Goal: Task Accomplishment & Management: Manage account settings

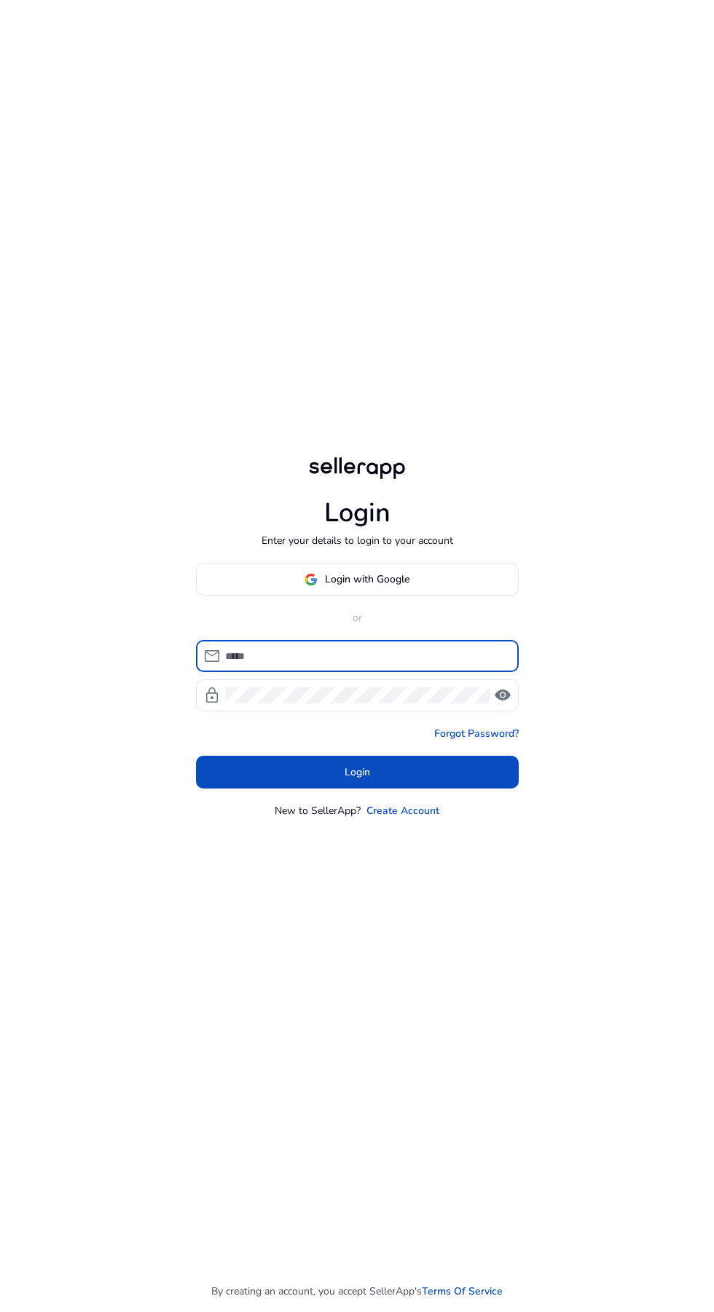
click at [434, 597] on span at bounding box center [357, 579] width 321 height 35
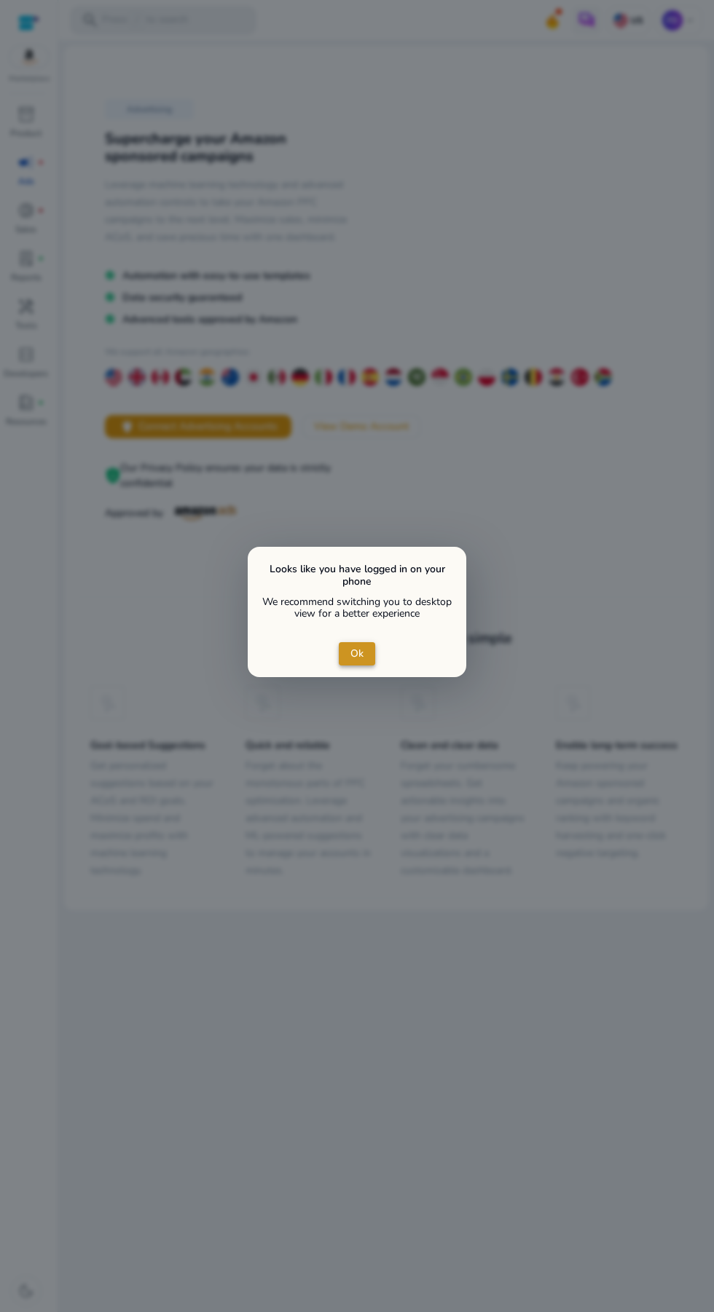
click at [366, 654] on span "close dialog" at bounding box center [357, 653] width 36 height 35
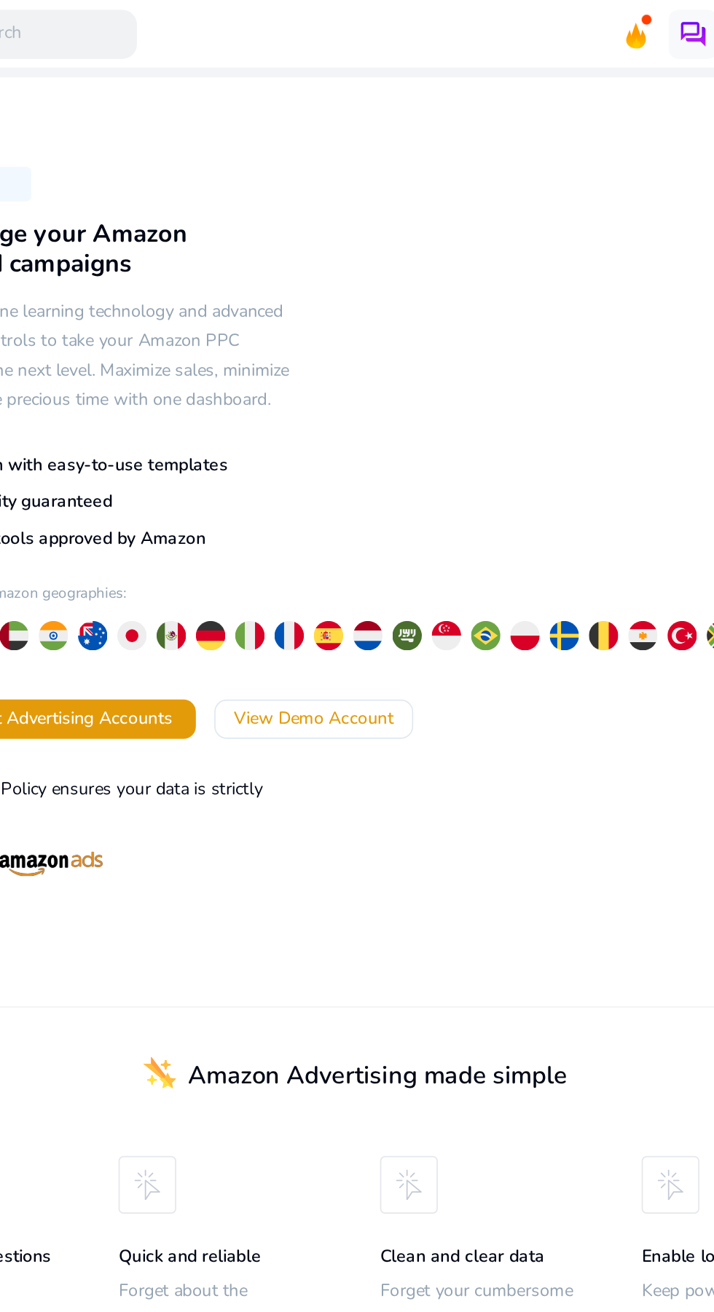
click at [553, 25] on icon at bounding box center [552, 26] width 4 height 7
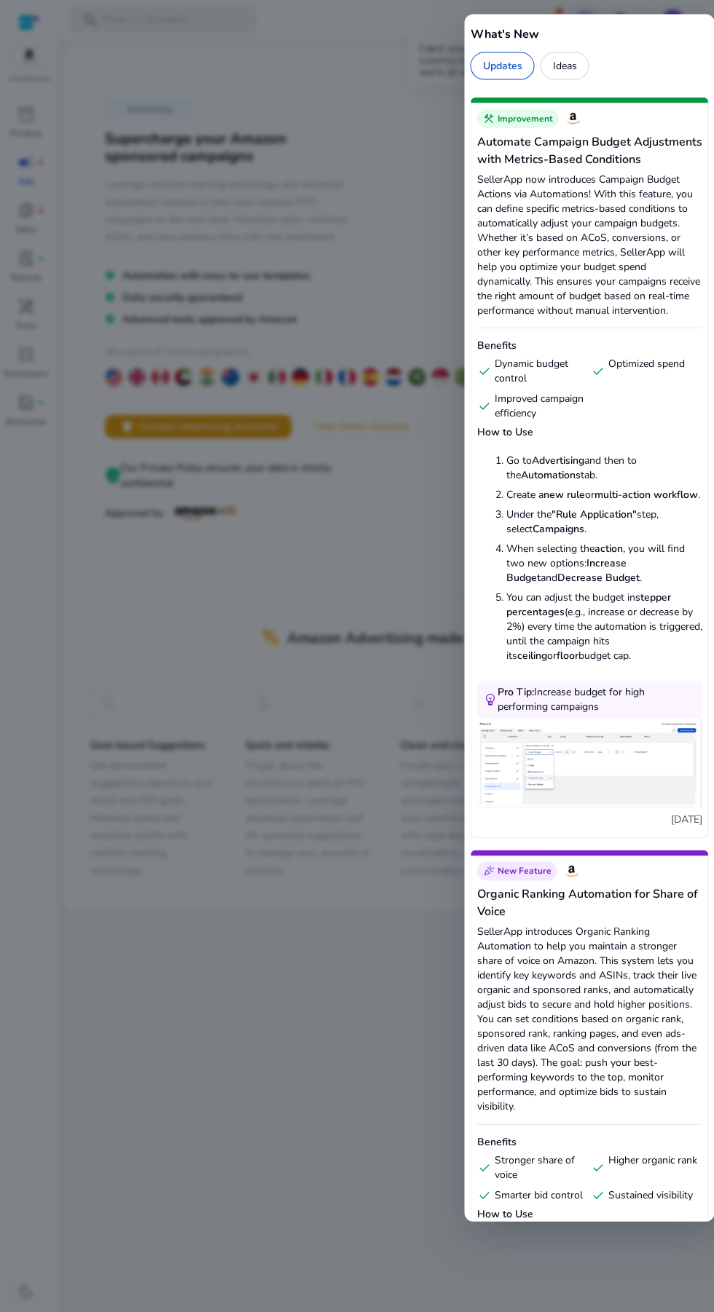
click at [255, 200] on div at bounding box center [357, 656] width 714 height 1312
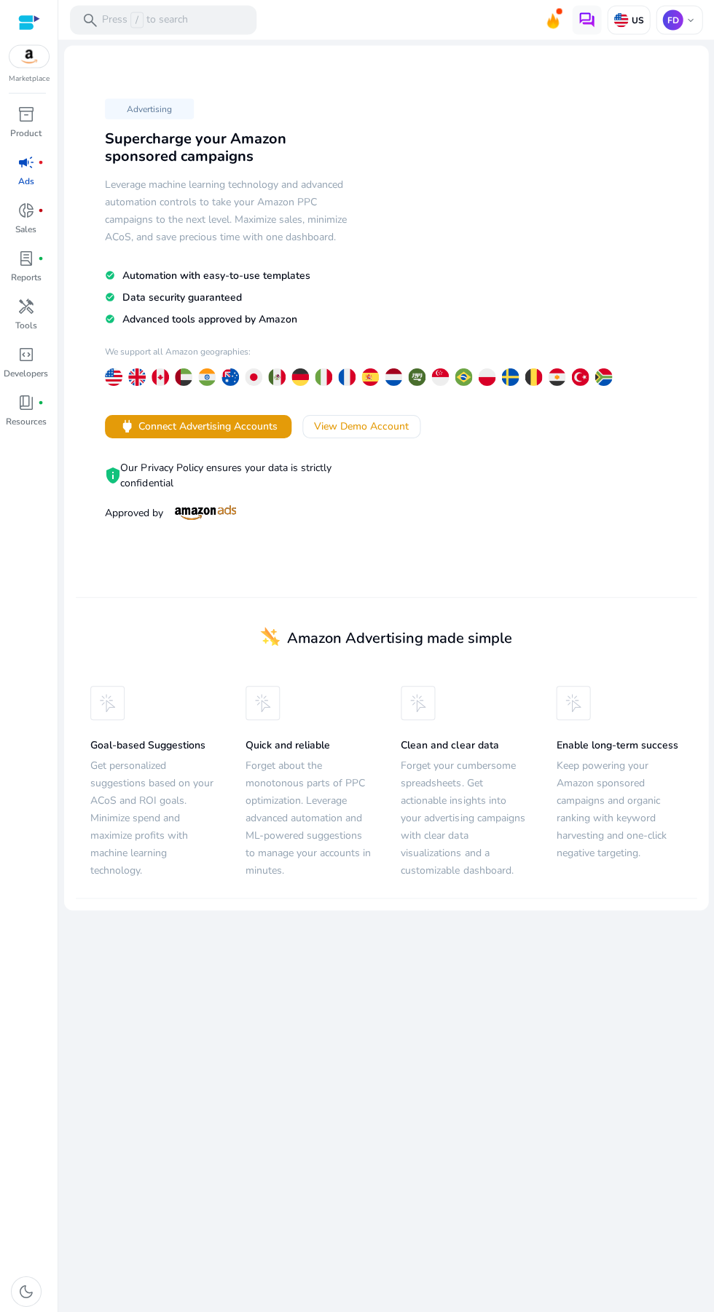
click at [42, 322] on link "handyman Tools" at bounding box center [26, 319] width 52 height 48
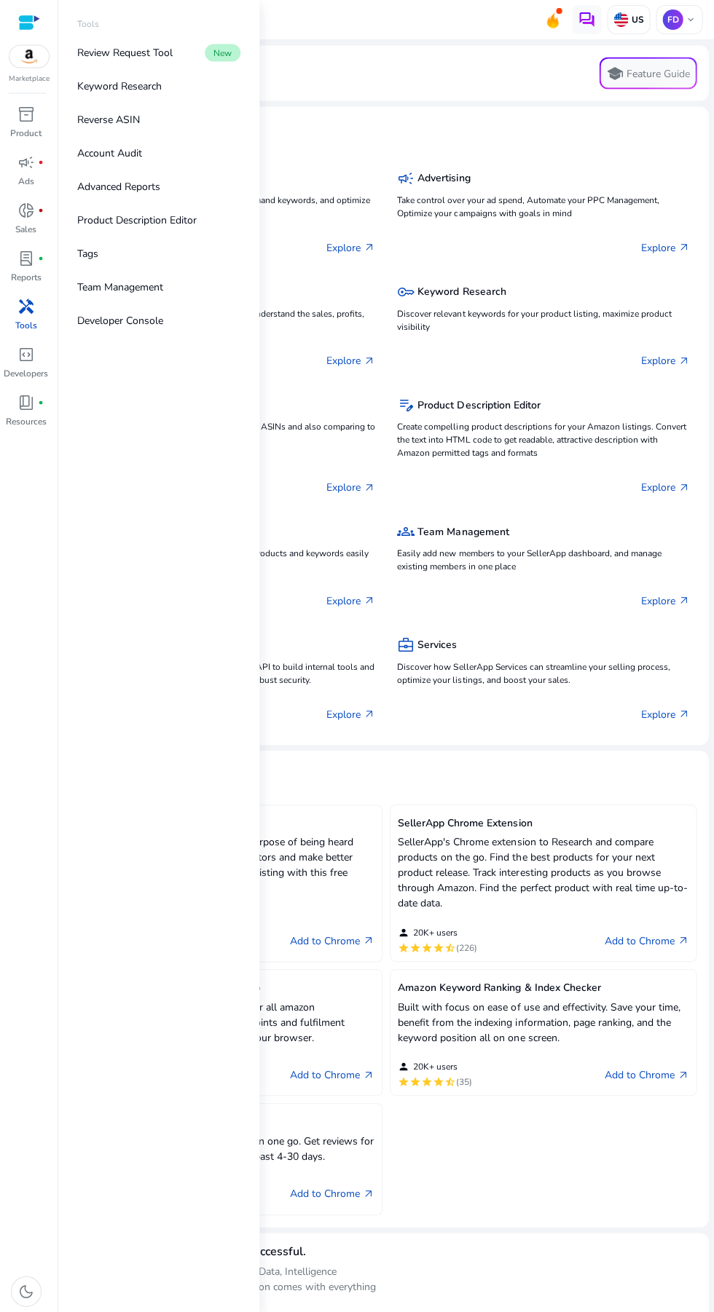
click at [116, 87] on p "Keyword Research" at bounding box center [119, 86] width 84 height 15
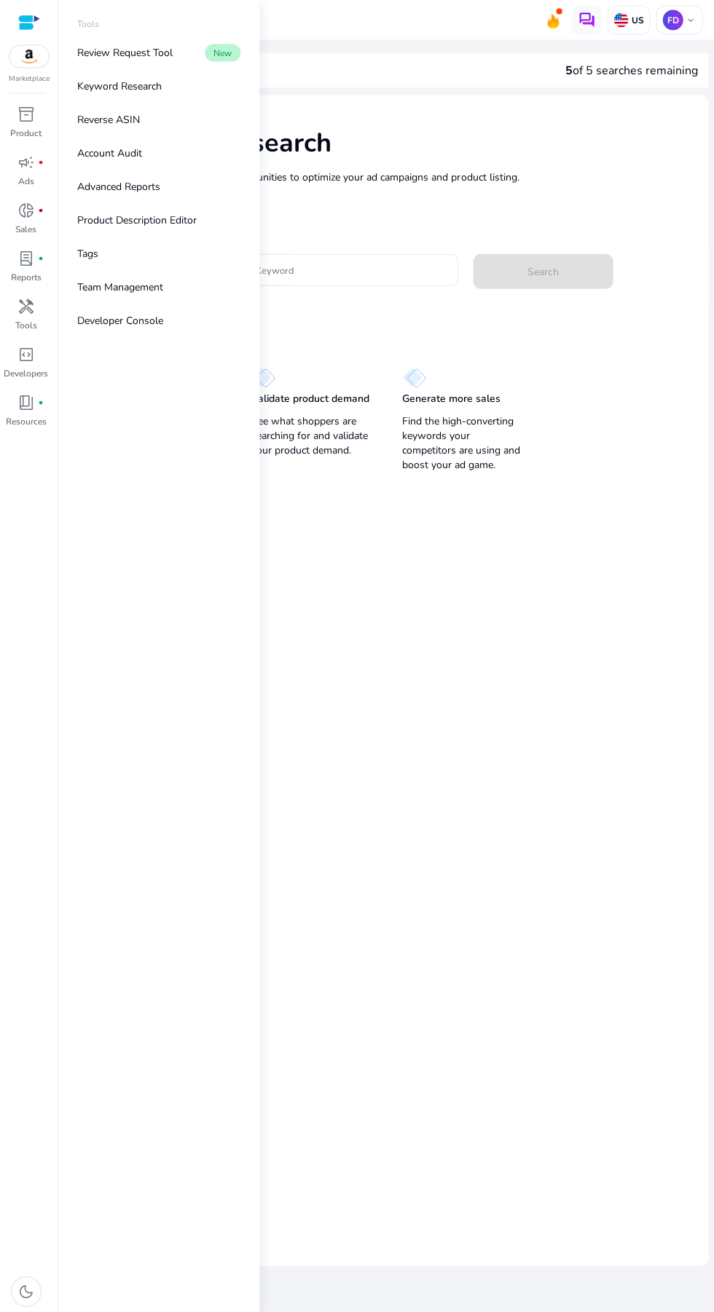
click at [476, 632] on mat-card "Keyword Research Research and find keyword opportunities to optimize your ad ca…" at bounding box center [386, 680] width 644 height 1170
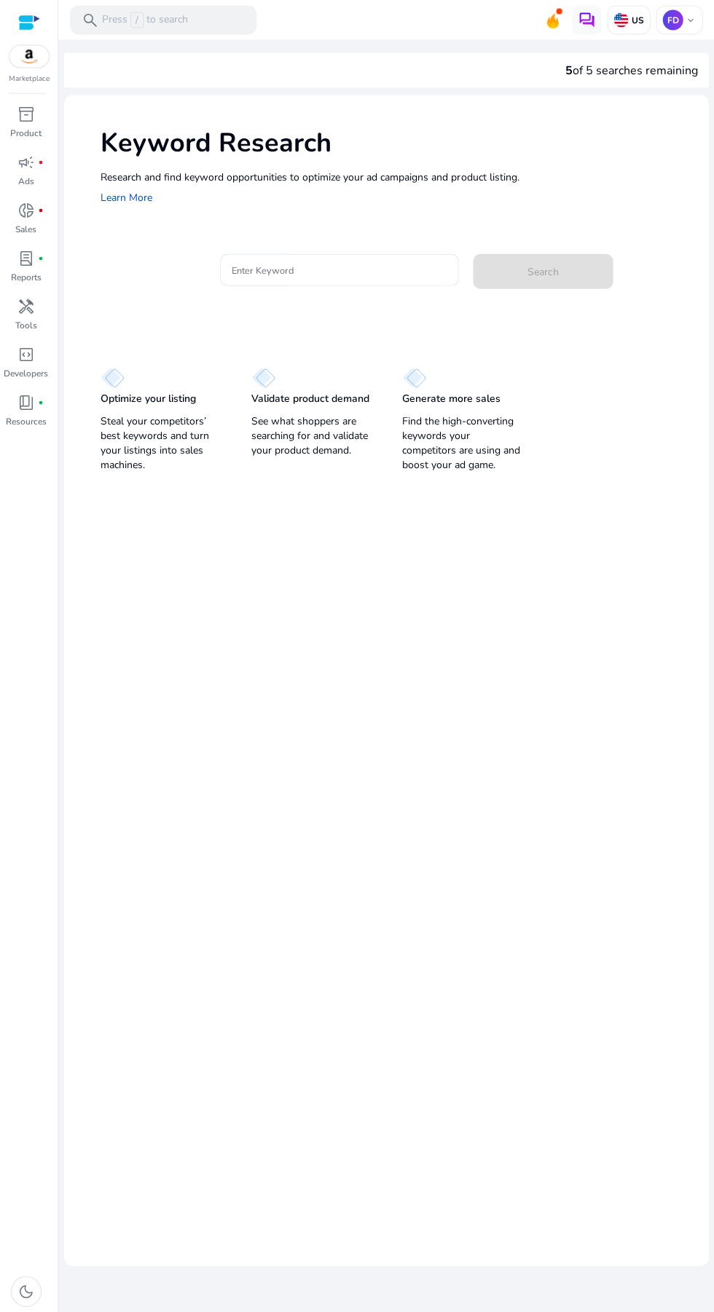
click at [613, 19] on img at bounding box center [620, 20] width 15 height 15
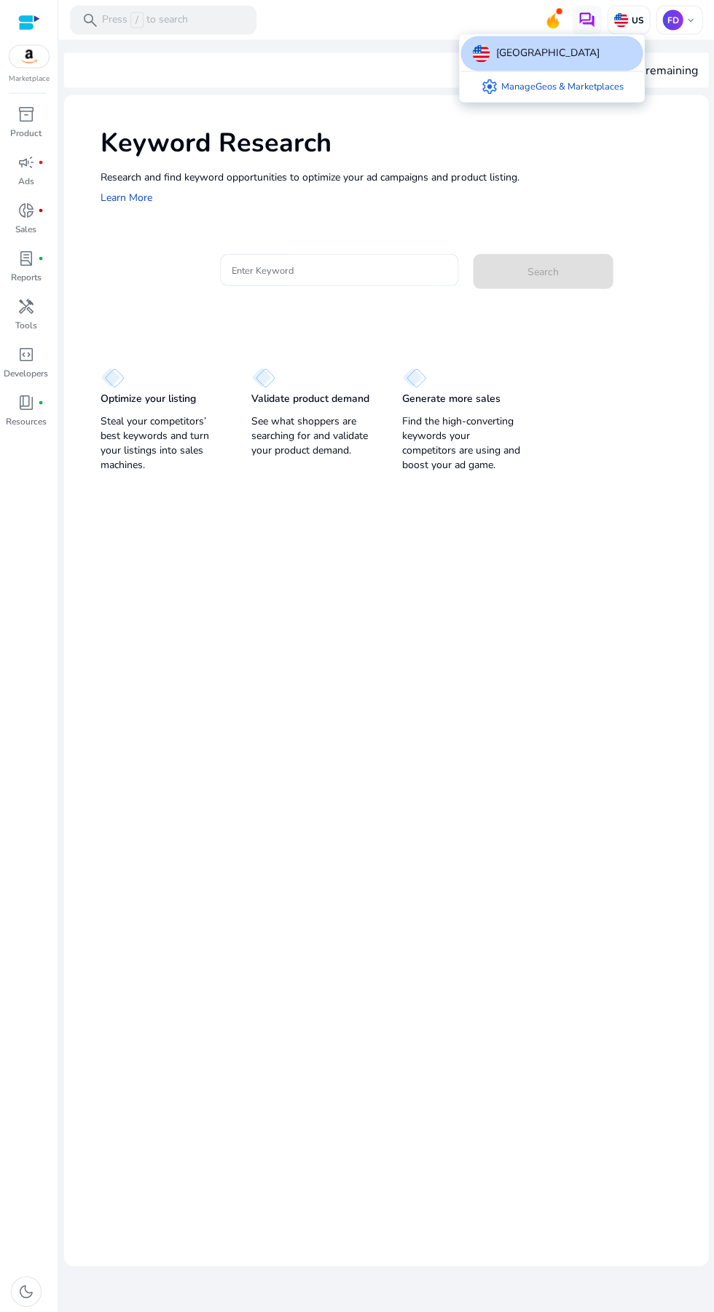
click at [587, 103] on div at bounding box center [357, 656] width 714 height 1312
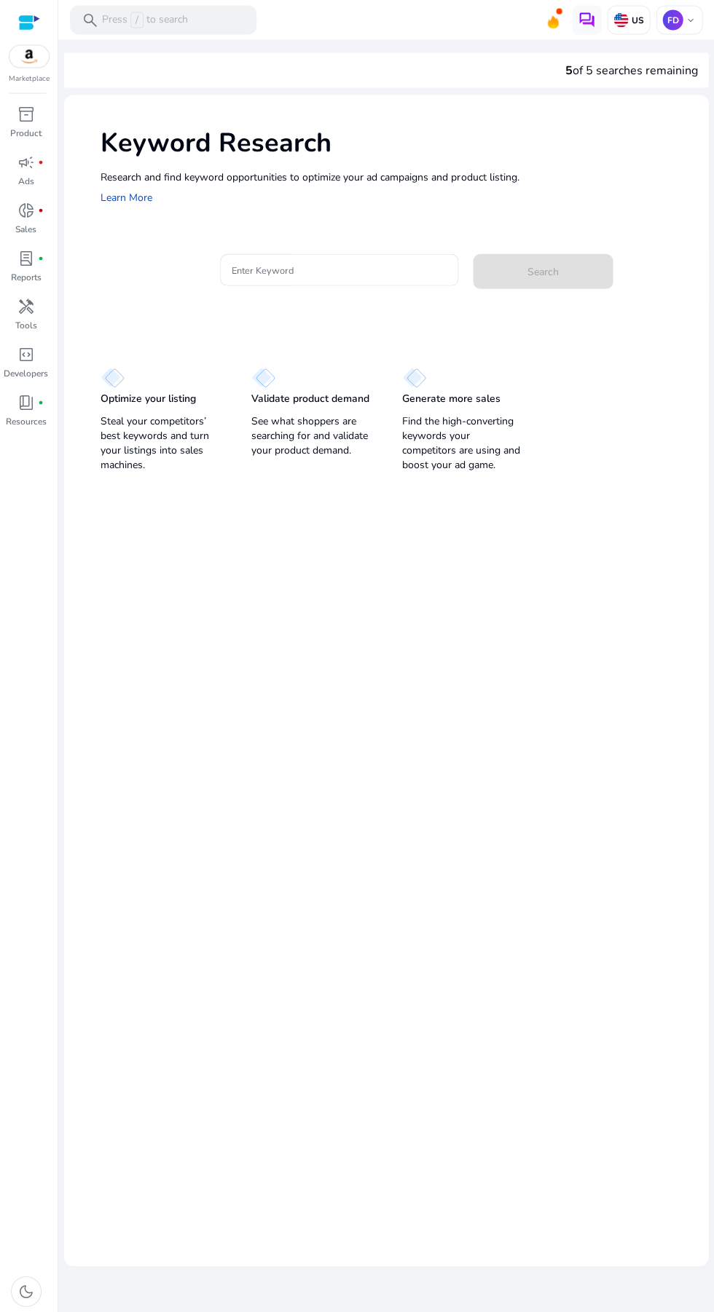
click at [618, 26] on img at bounding box center [620, 20] width 15 height 15
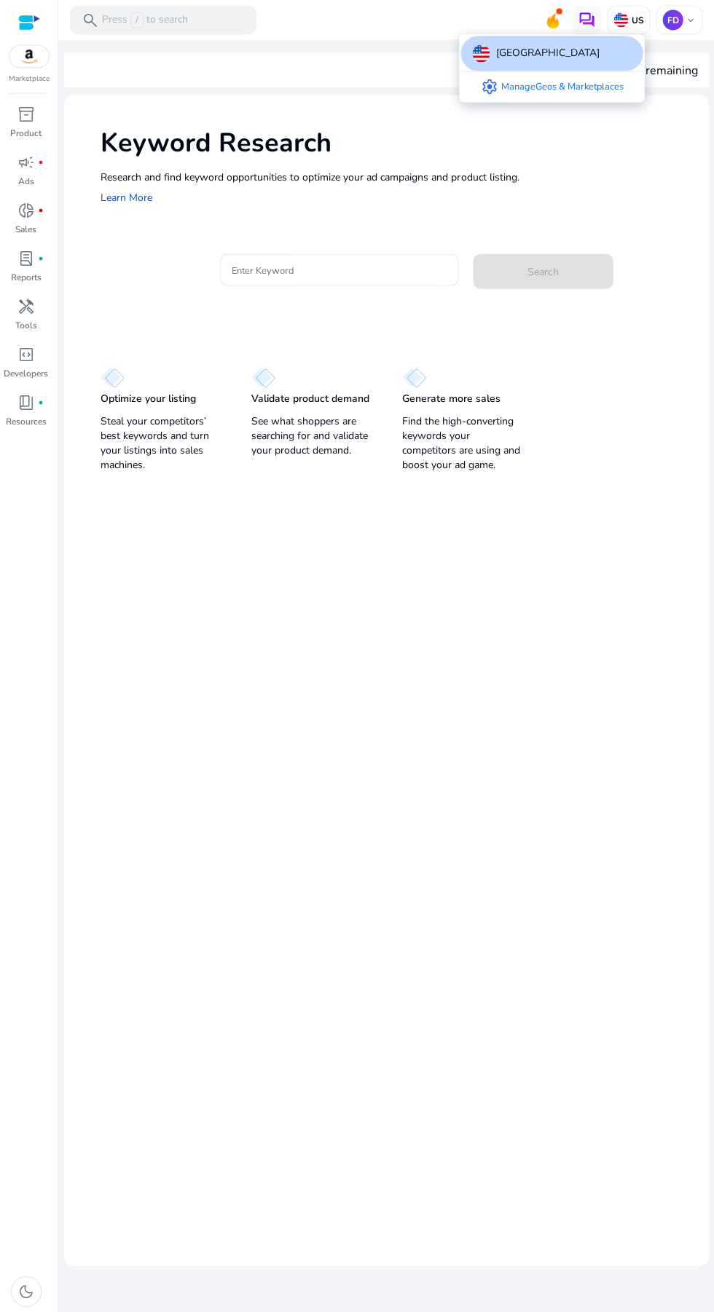
click at [571, 95] on link "settings Manage Geos & Marketplaces" at bounding box center [551, 86] width 166 height 29
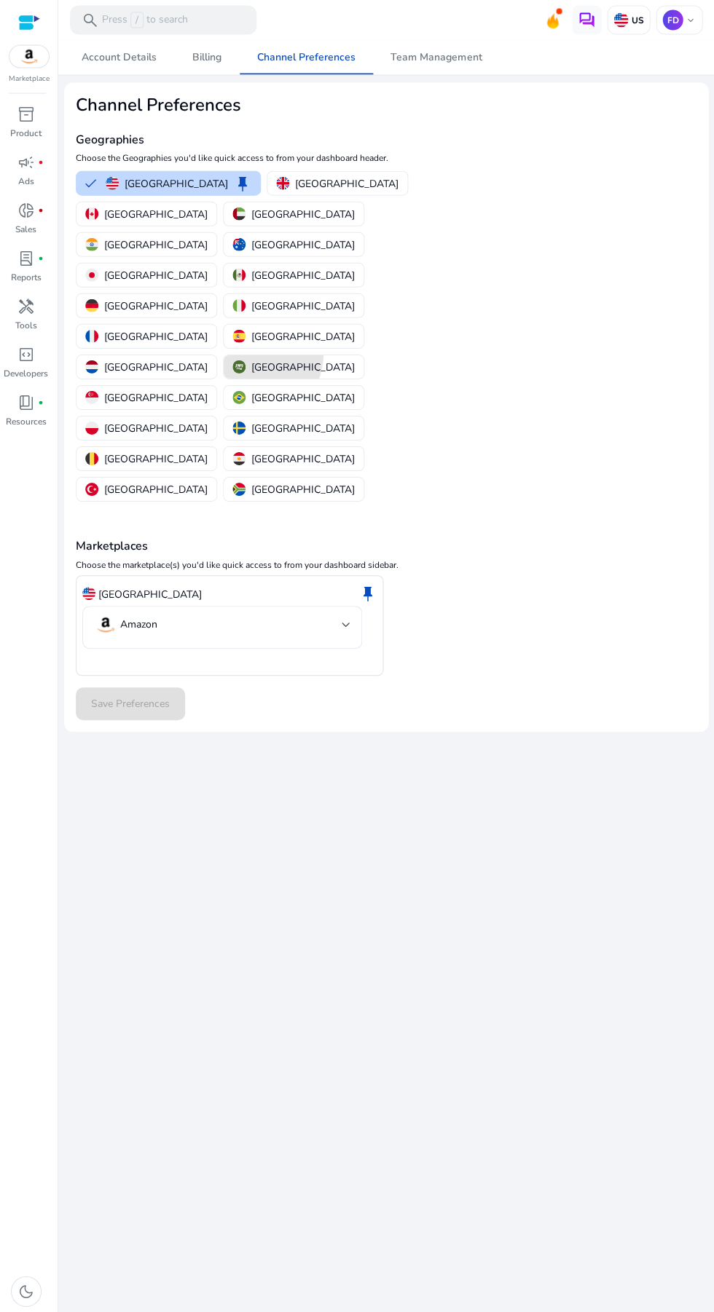
click at [232, 360] on img "button" at bounding box center [238, 366] width 13 height 13
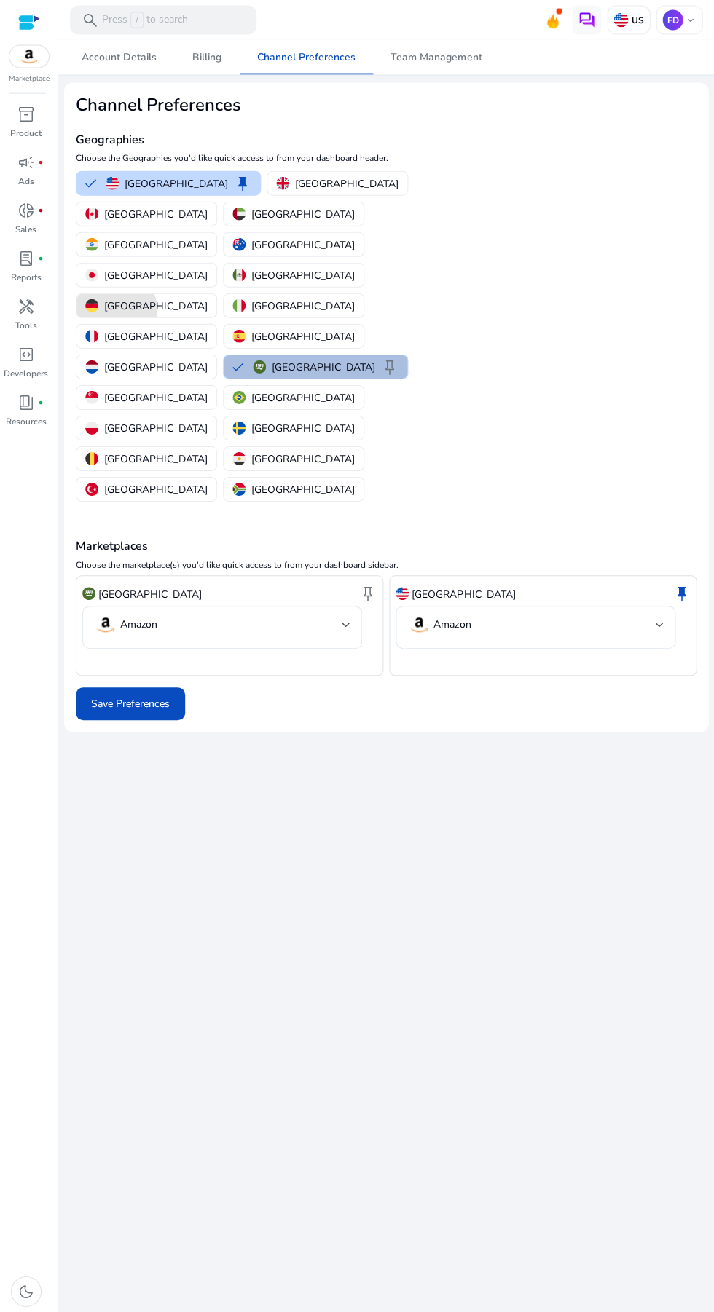
click at [190, 299] on p "[GEOGRAPHIC_DATA]" at bounding box center [155, 306] width 103 height 15
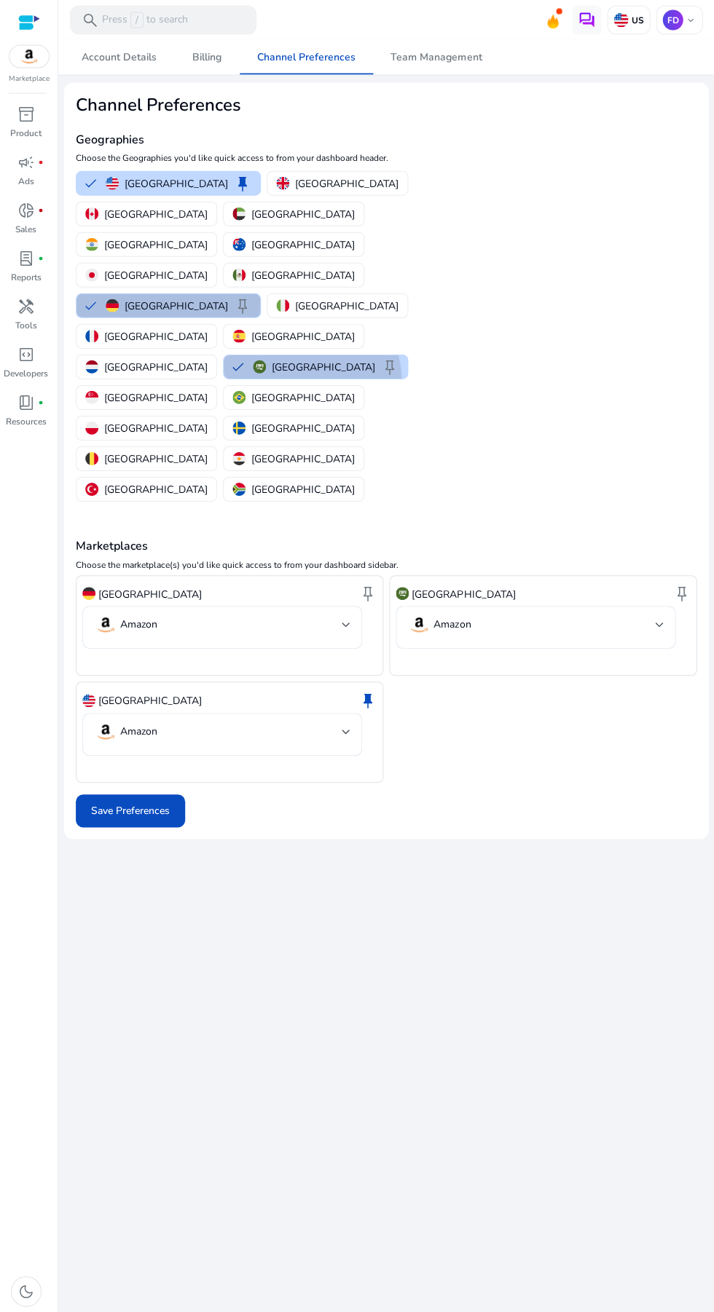
click at [272, 360] on p "[GEOGRAPHIC_DATA]" at bounding box center [323, 367] width 103 height 15
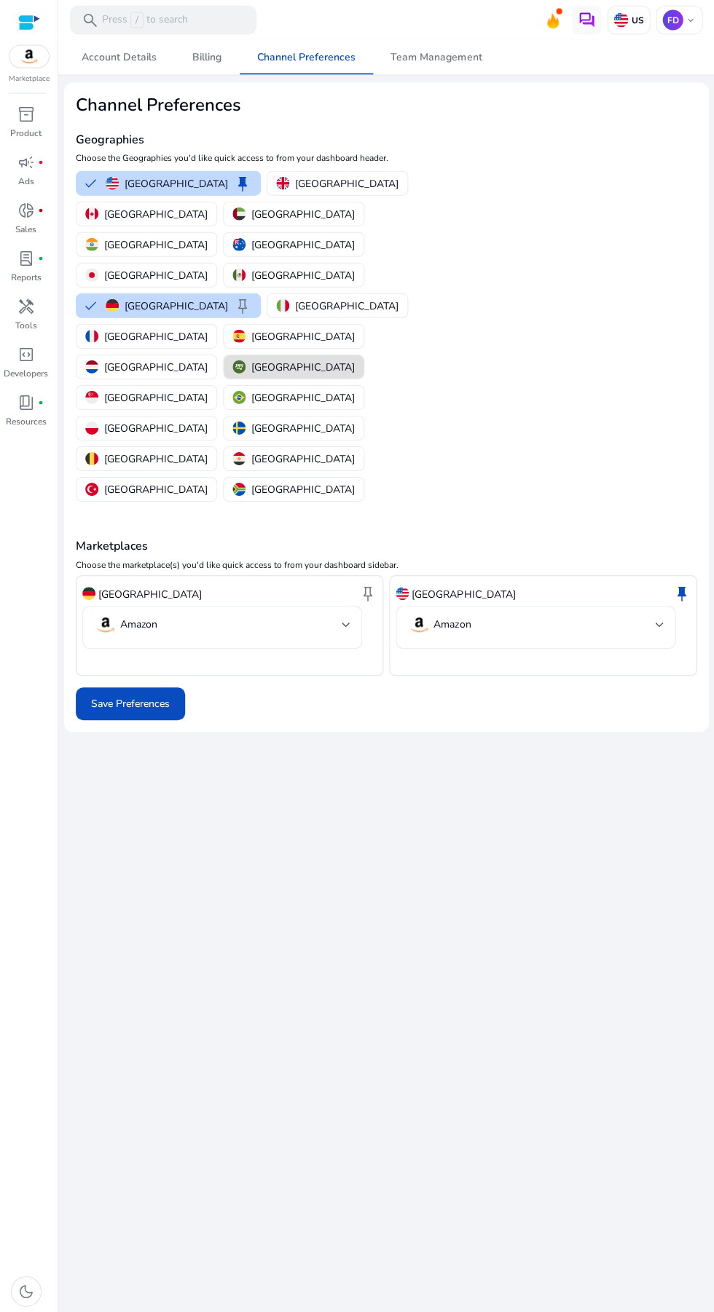
click at [373, 585] on span "keep" at bounding box center [367, 593] width 17 height 17
click at [161, 696] on span "Save Preferences" at bounding box center [130, 703] width 79 height 15
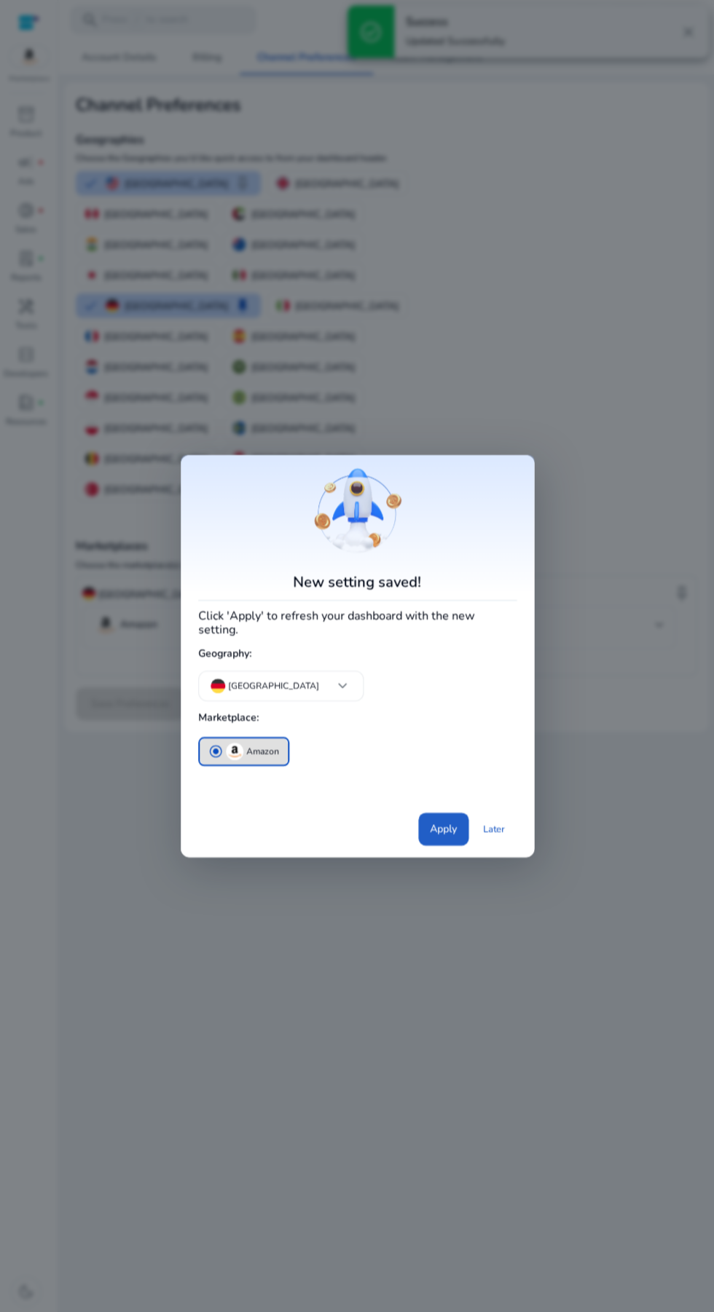
click at [435, 821] on span "Apply" at bounding box center [443, 828] width 27 height 15
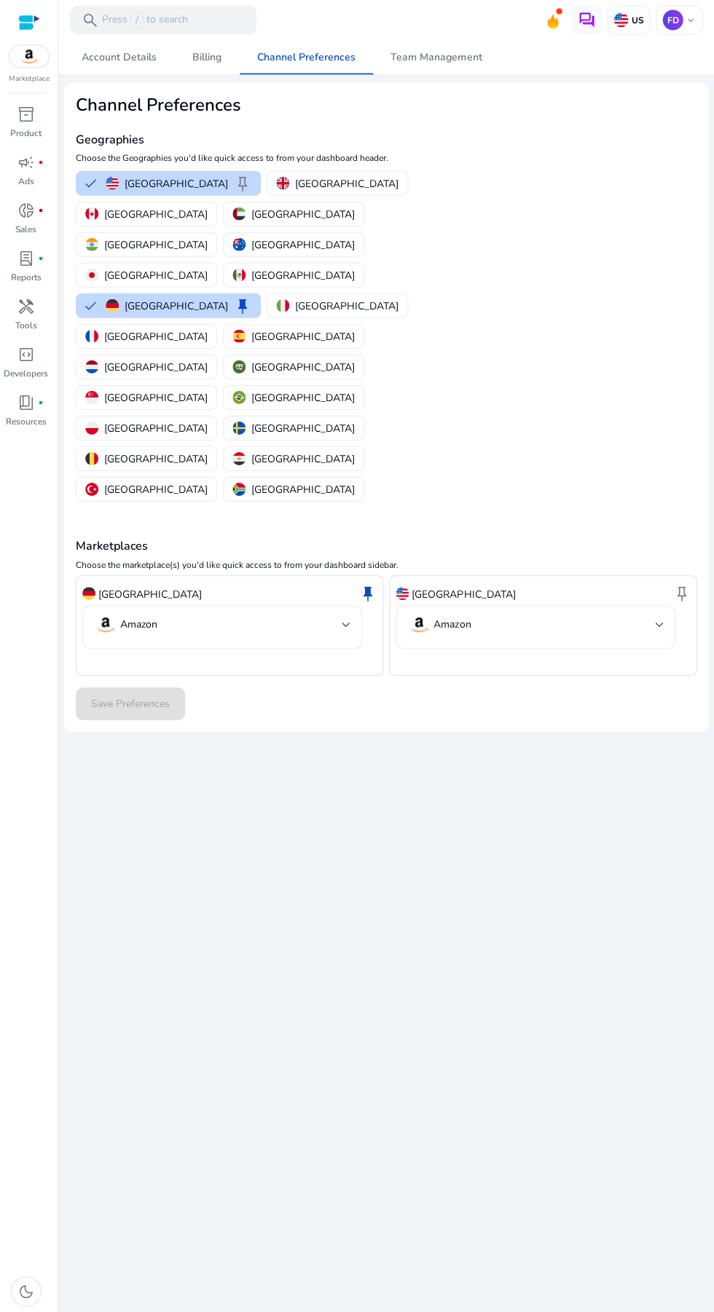
click at [41, 320] on link "handyman Tools" at bounding box center [26, 319] width 52 height 48
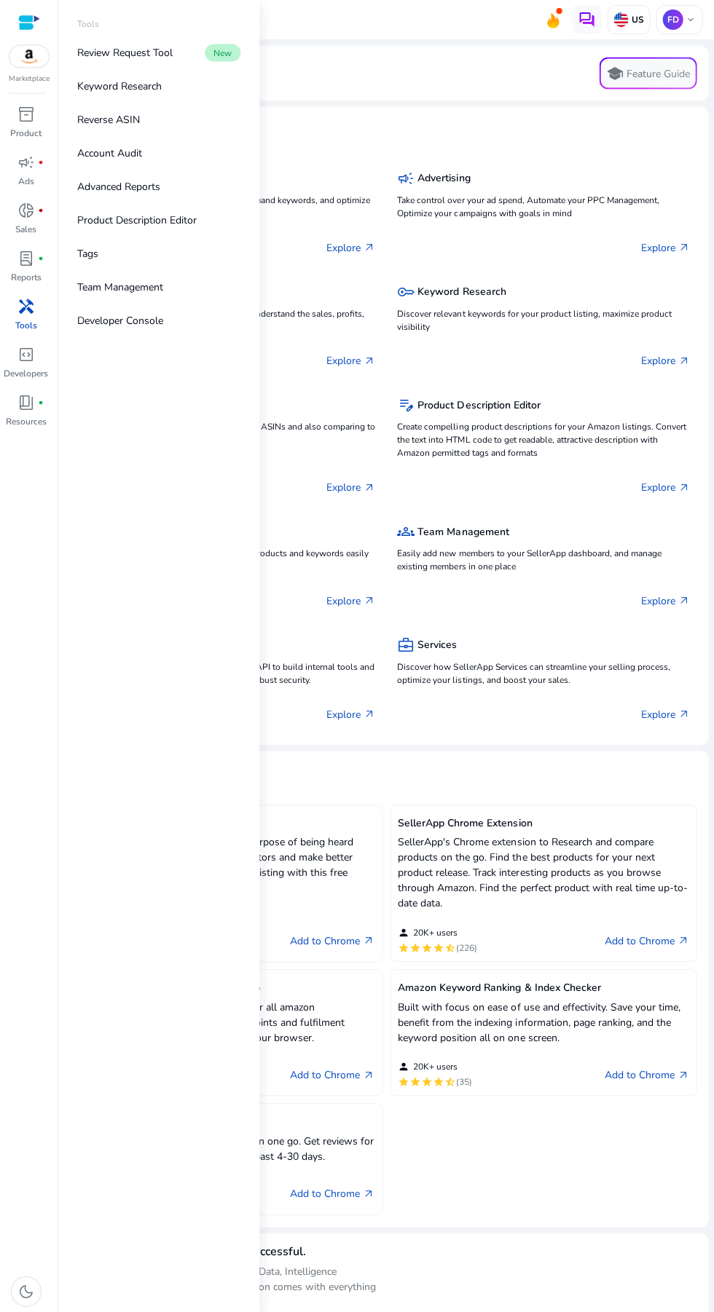
click at [117, 87] on p "Keyword Research" at bounding box center [119, 86] width 84 height 15
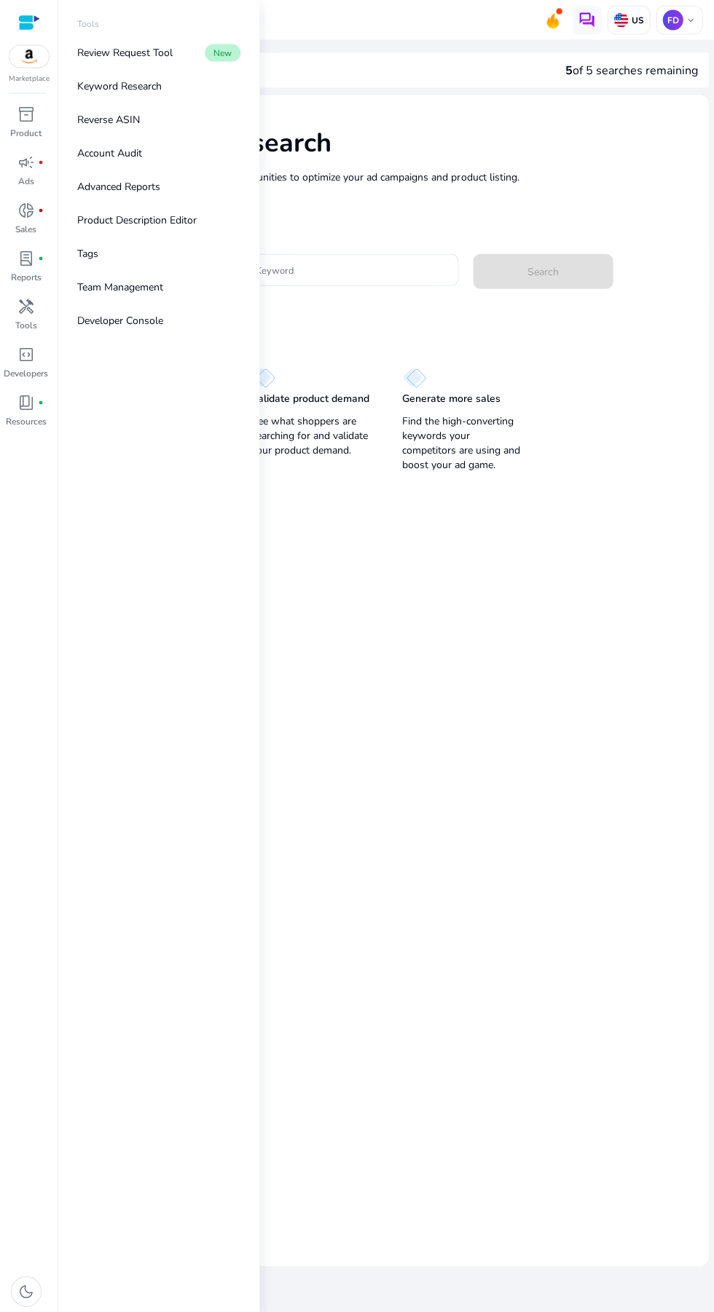
click at [573, 685] on mat-card "Keyword Research Research and find keyword opportunities to optimize your ad ca…" at bounding box center [386, 680] width 644 height 1170
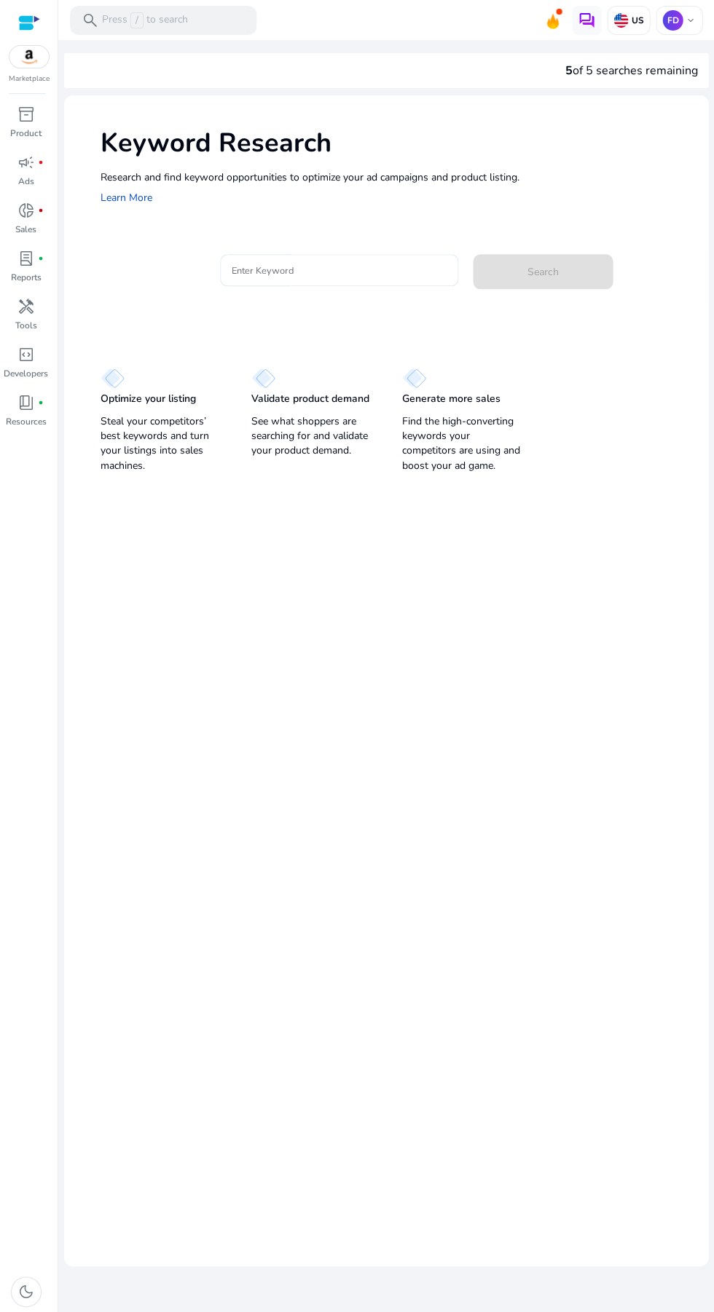
click at [628, 17] on p "US" at bounding box center [635, 21] width 15 height 12
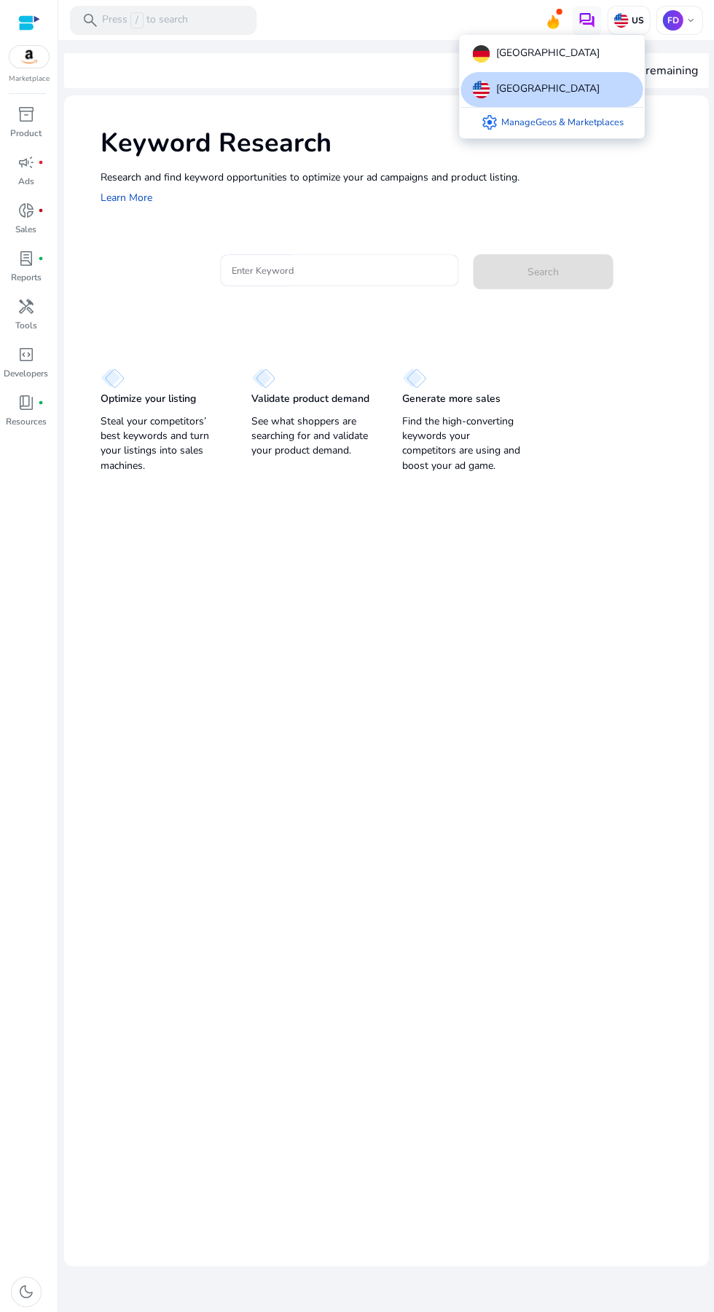
click at [564, 64] on div "[GEOGRAPHIC_DATA]" at bounding box center [551, 53] width 182 height 35
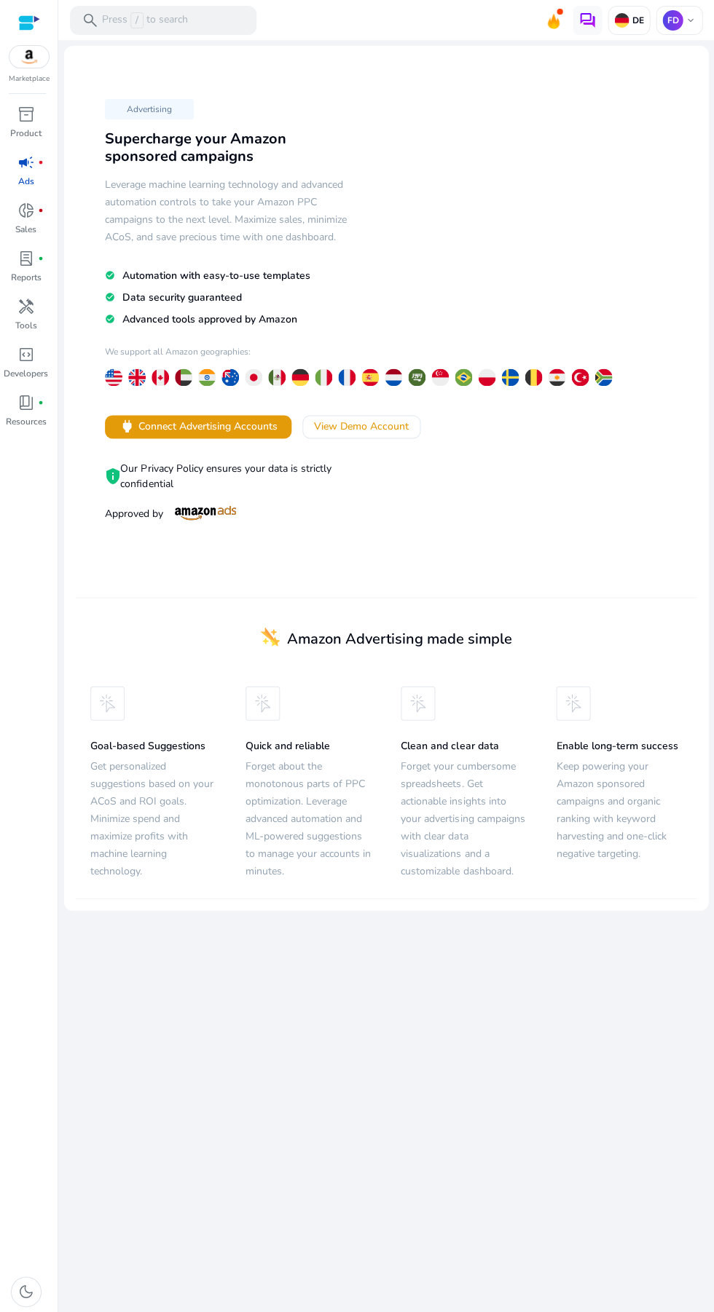
click at [45, 307] on div "handyman" at bounding box center [26, 306] width 41 height 23
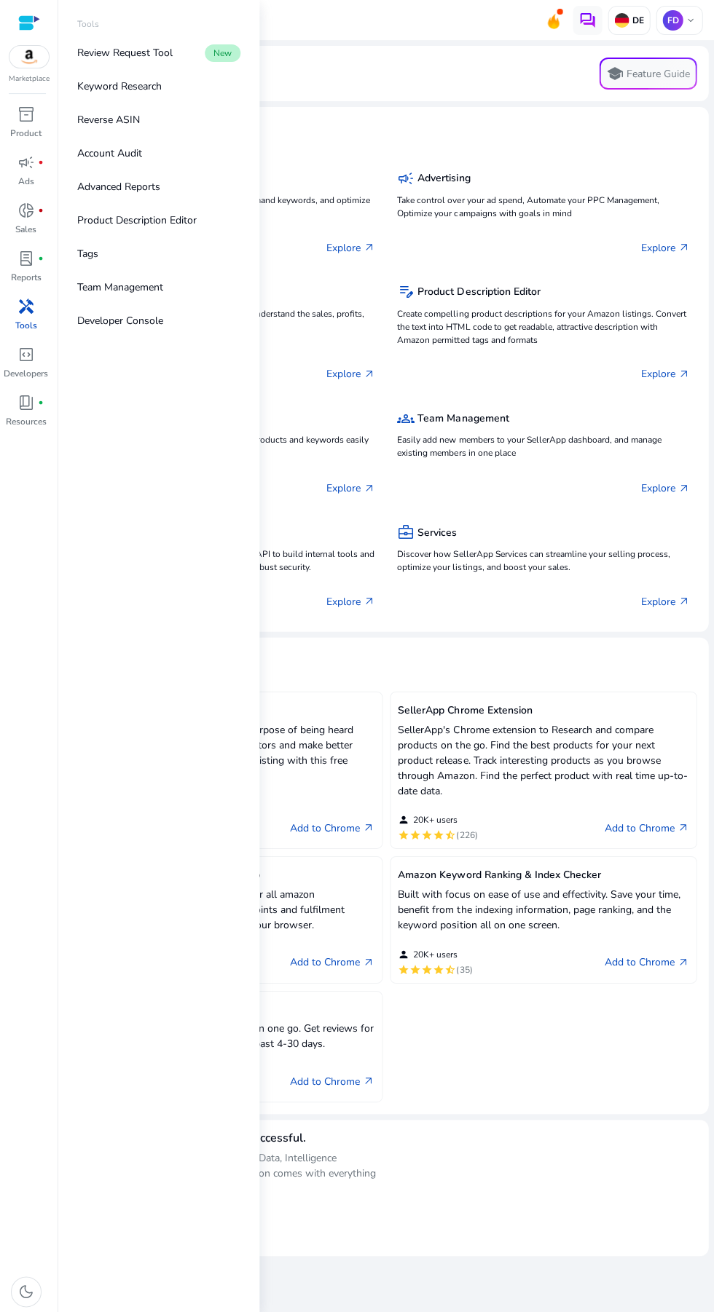
click at [102, 88] on p "Keyword Research" at bounding box center [119, 86] width 84 height 15
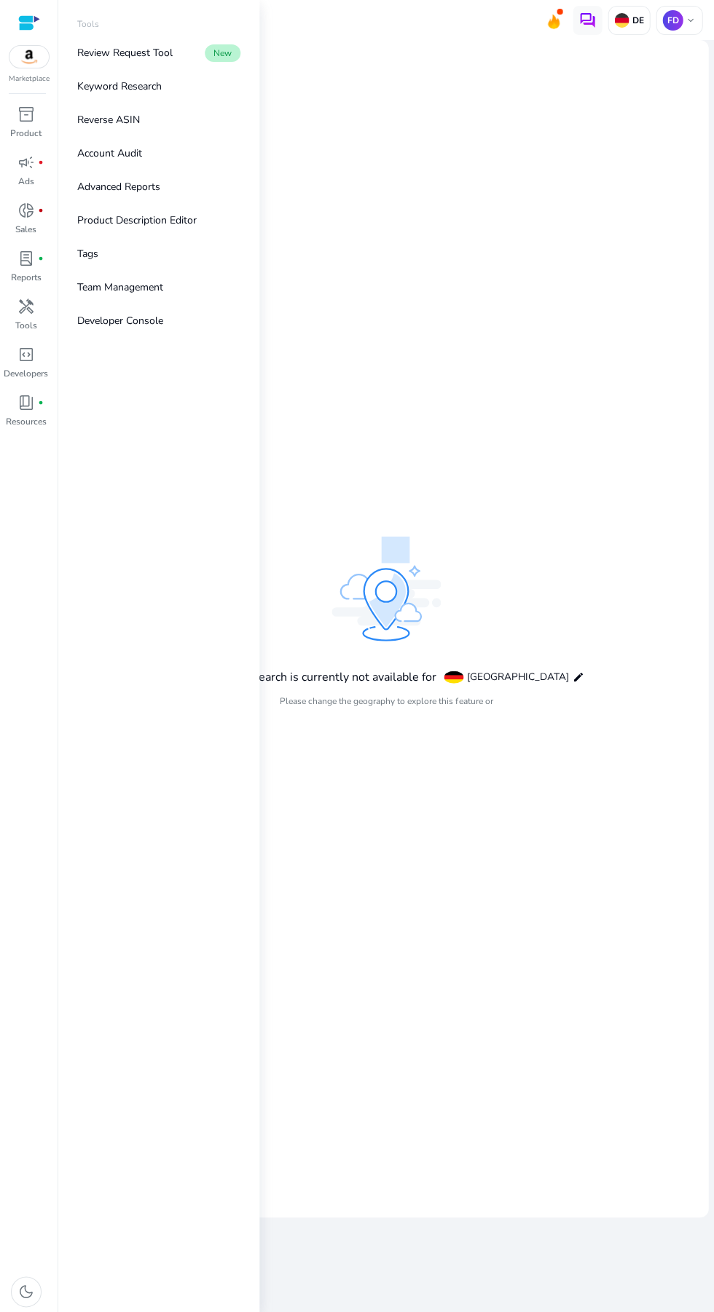
click at [609, 516] on mat-card "Keyword Research is currently not available for Germany edit Please change the …" at bounding box center [386, 628] width 644 height 1177
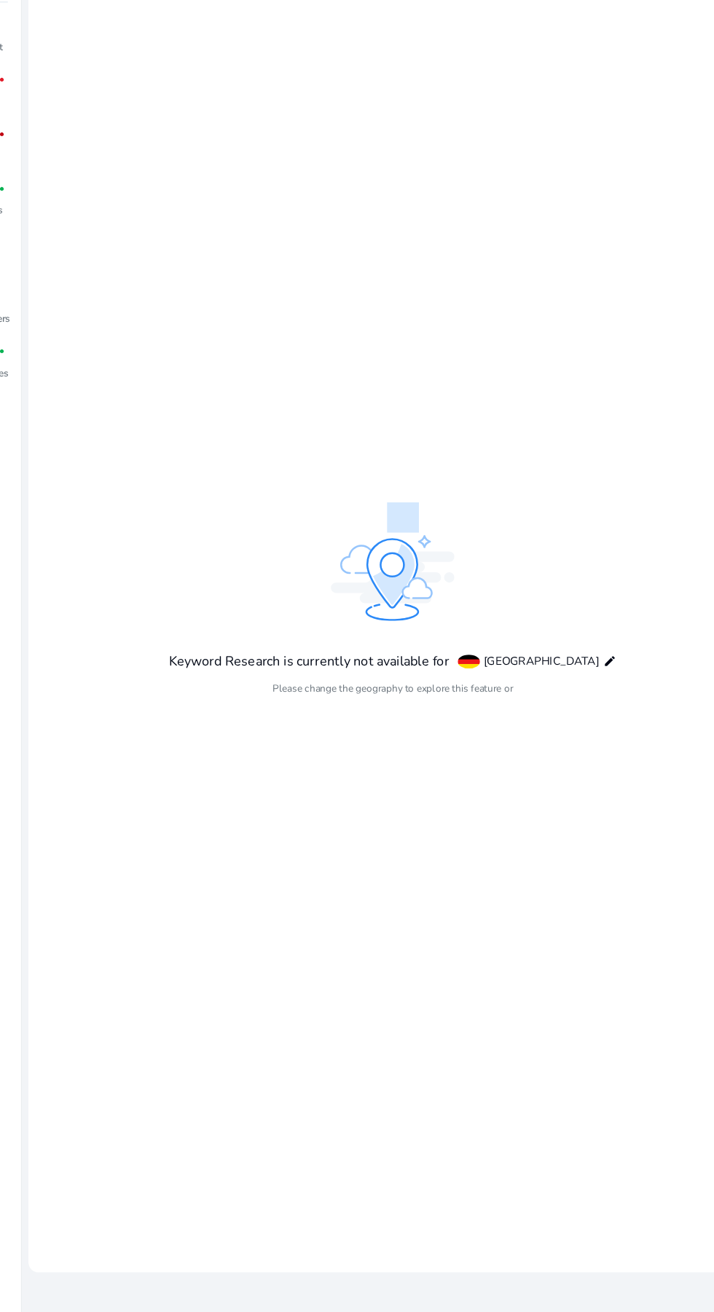
scroll to position [9, 0]
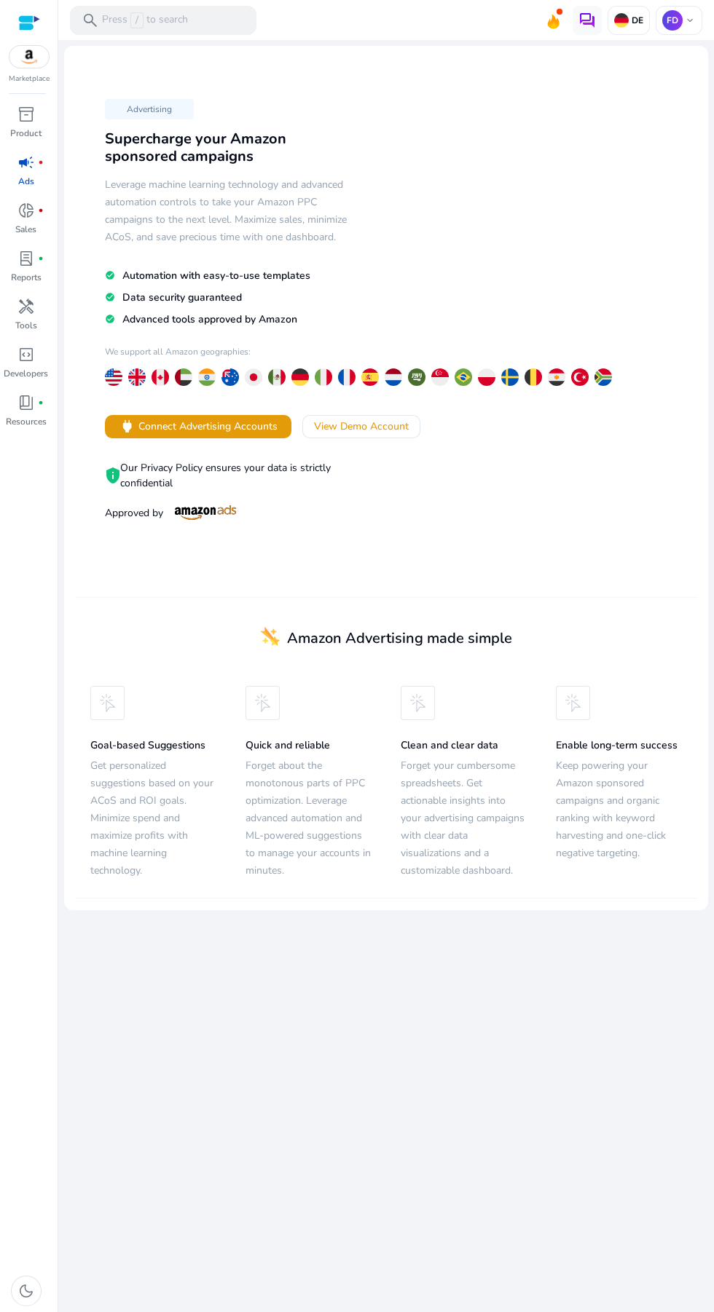
scroll to position [9, 0]
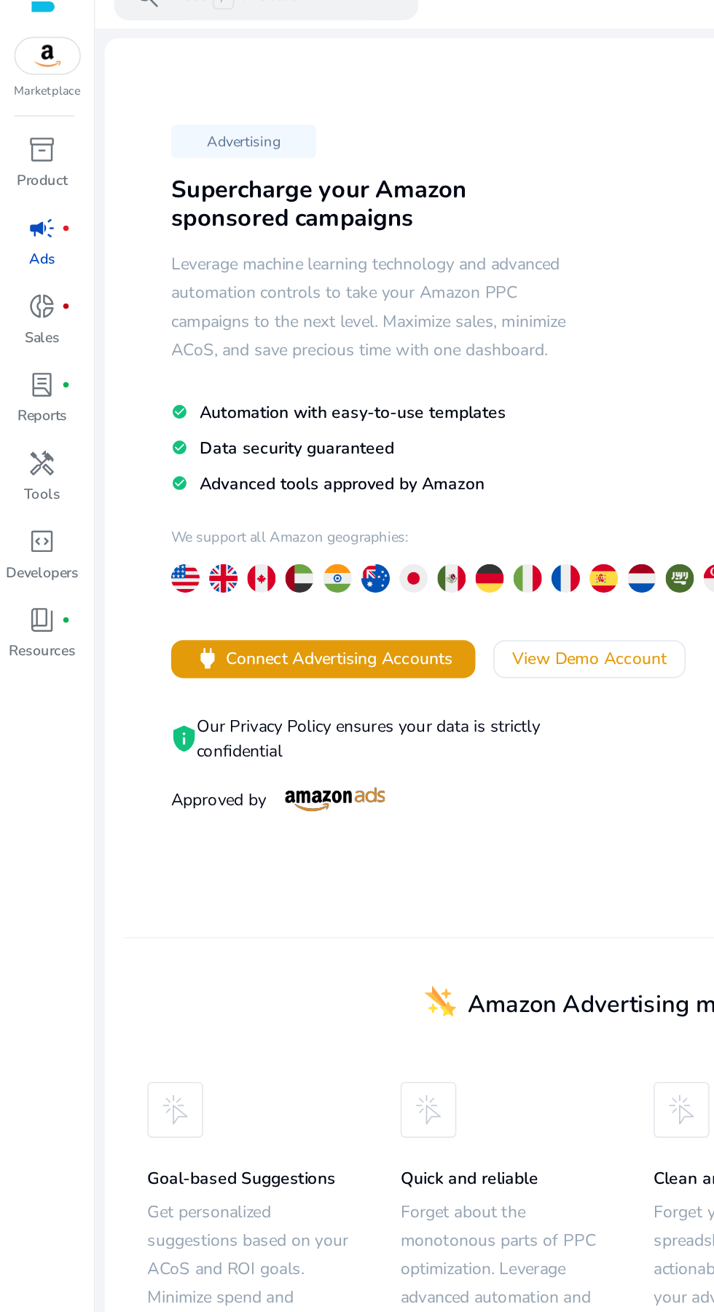
click at [41, 303] on div "handyman" at bounding box center [26, 306] width 41 height 23
